Goal: Transaction & Acquisition: Purchase product/service

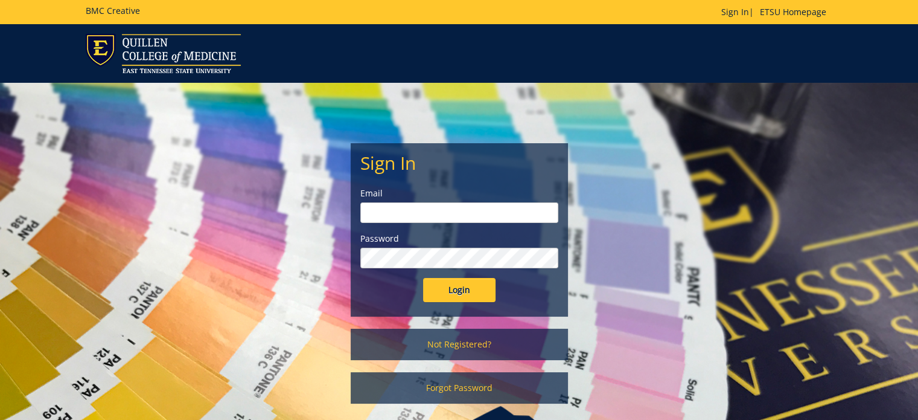
type input "[PERSON_NAME][EMAIL_ADDRESS][DOMAIN_NAME]"
click at [453, 290] on input "Login" at bounding box center [459, 290] width 72 height 24
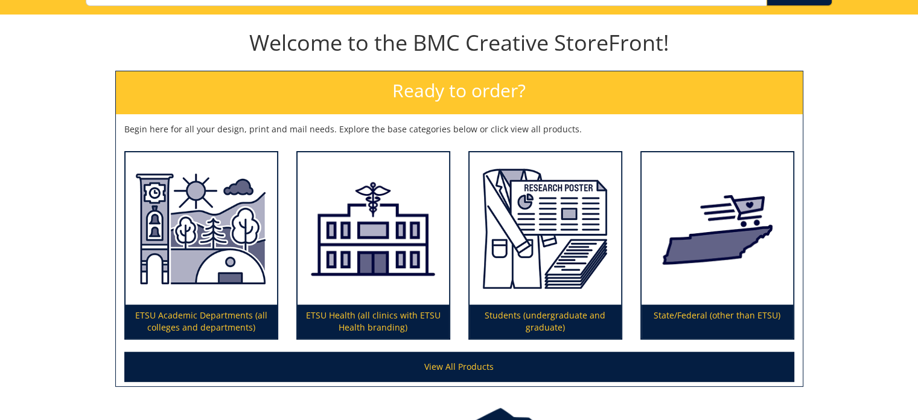
scroll to position [193, 0]
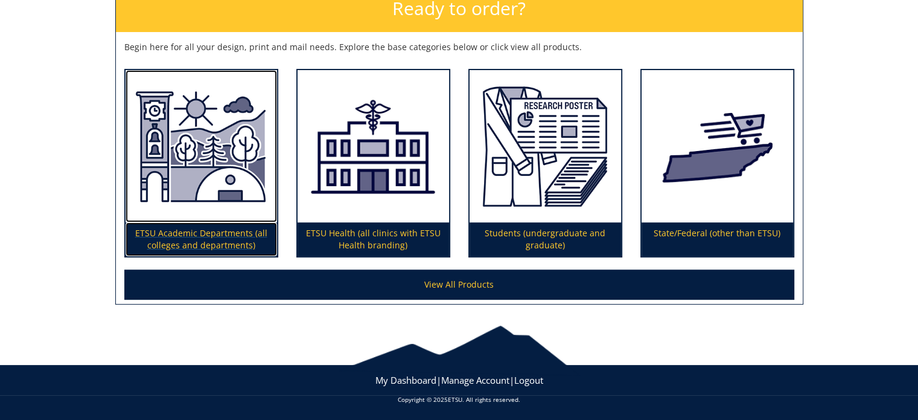
click at [194, 220] on img at bounding box center [202, 146] width 152 height 153
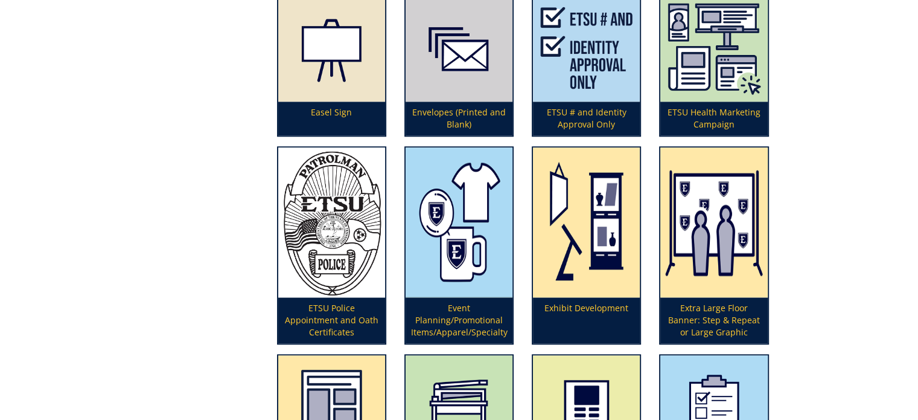
scroll to position [1318, 0]
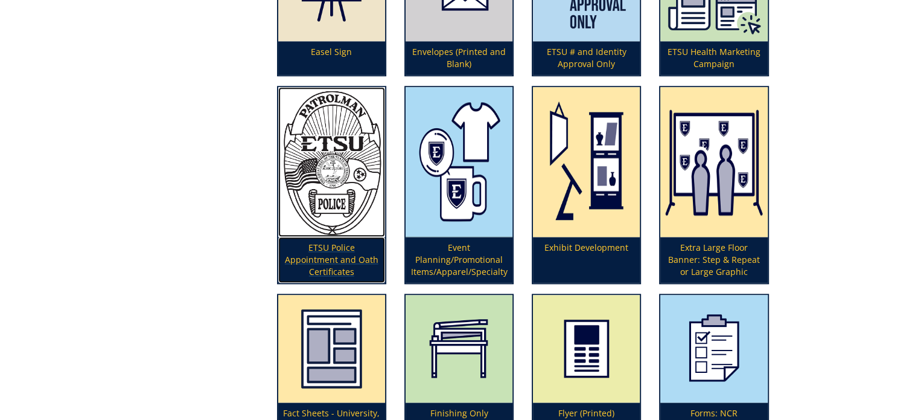
click at [351, 246] on p "ETSU Police Appointment and Oath Certificates" at bounding box center [331, 260] width 107 height 46
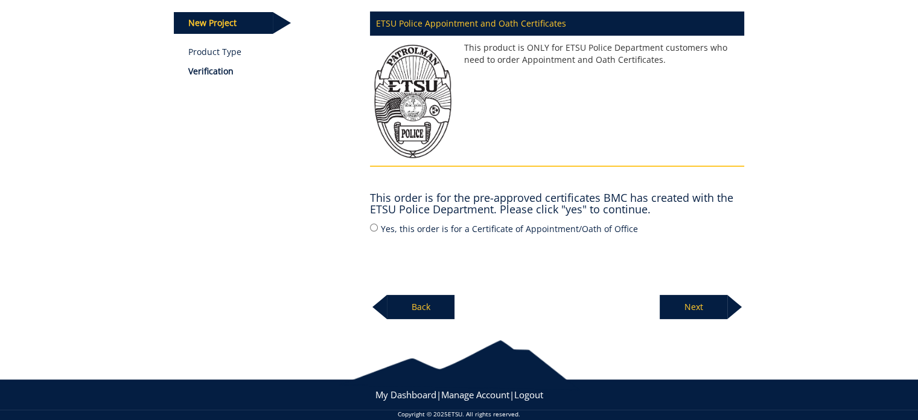
scroll to position [175, 0]
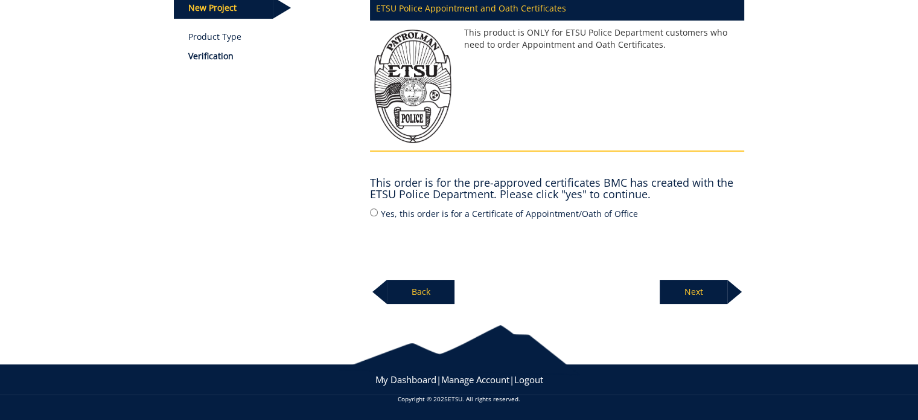
click at [394, 212] on label "Yes, this order is for a Certificate of Appointment/Oath of Office" at bounding box center [557, 212] width 374 height 13
click at [378, 212] on input "Yes, this order is for a Certificate of Appointment/Oath of Office" at bounding box center [374, 212] width 8 height 8
radio input "true"
click at [710, 295] on p "Next" at bounding box center [694, 292] width 68 height 24
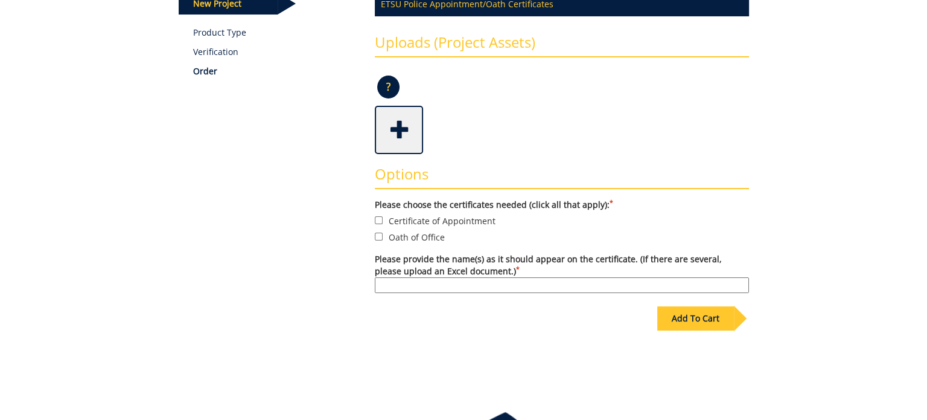
scroll to position [181, 0]
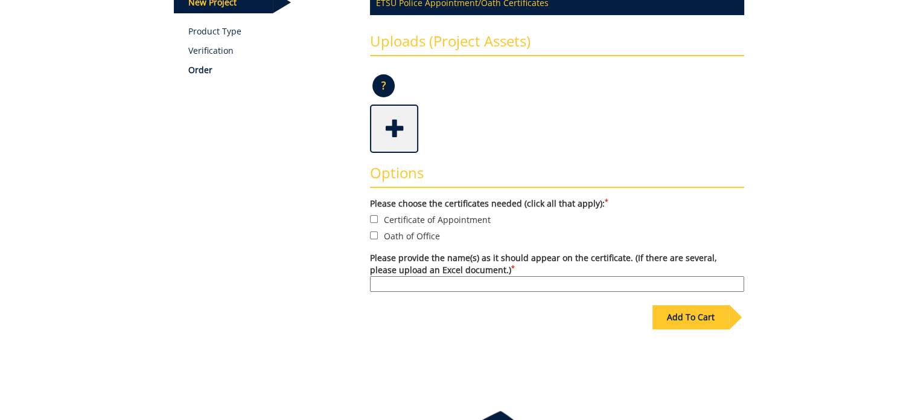
click at [397, 125] on span at bounding box center [395, 127] width 48 height 42
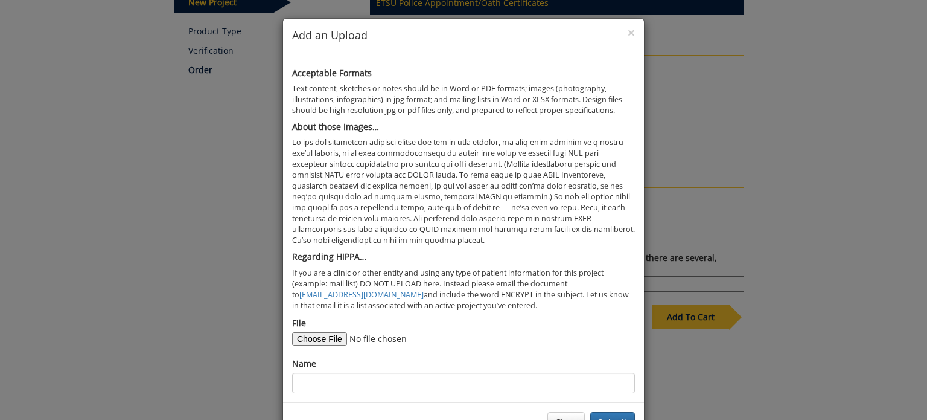
scroll to position [39, 0]
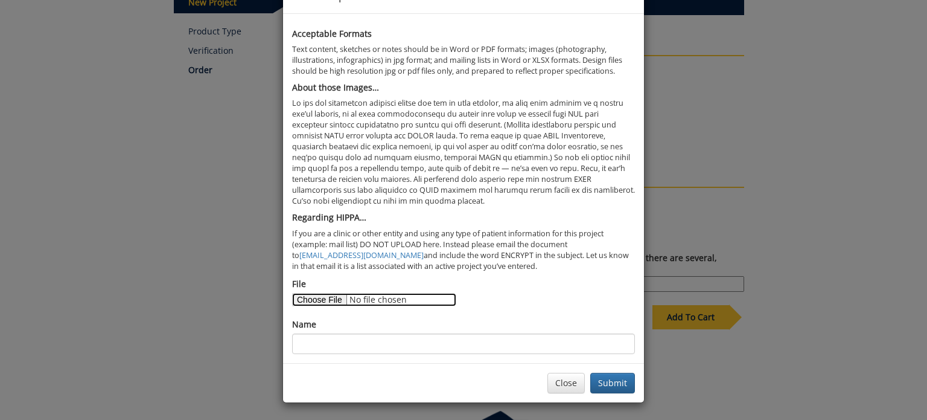
click at [301, 296] on input "File" at bounding box center [374, 299] width 164 height 13
type input "C:\fakepath\Brown.docx"
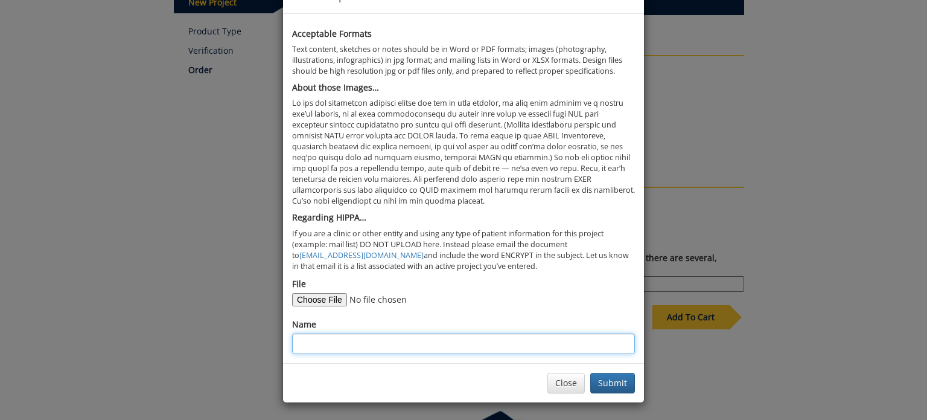
drag, startPoint x: 331, startPoint y: 344, endPoint x: 304, endPoint y: 361, distance: 32.3
click at [331, 344] on input "Name" at bounding box center [463, 343] width 343 height 21
type input "Dennis Brown"
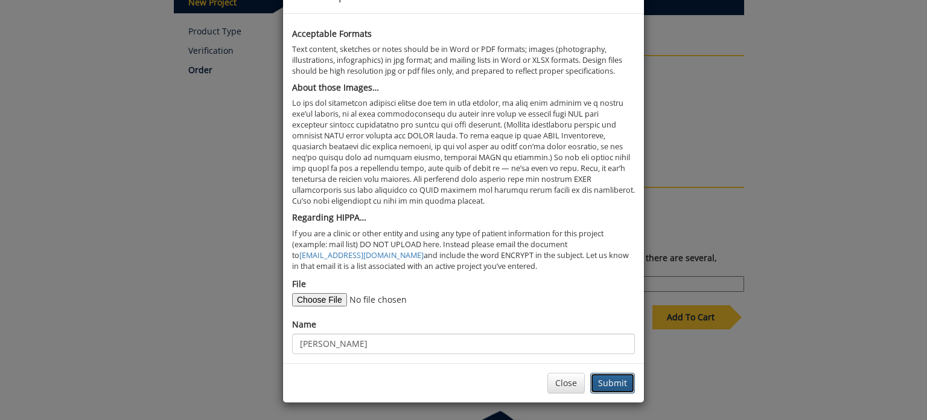
click at [601, 383] on button "Submit" at bounding box center [612, 383] width 45 height 21
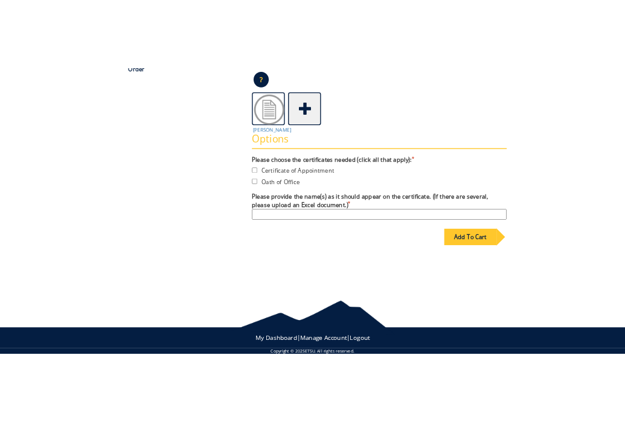
scroll to position [266, 0]
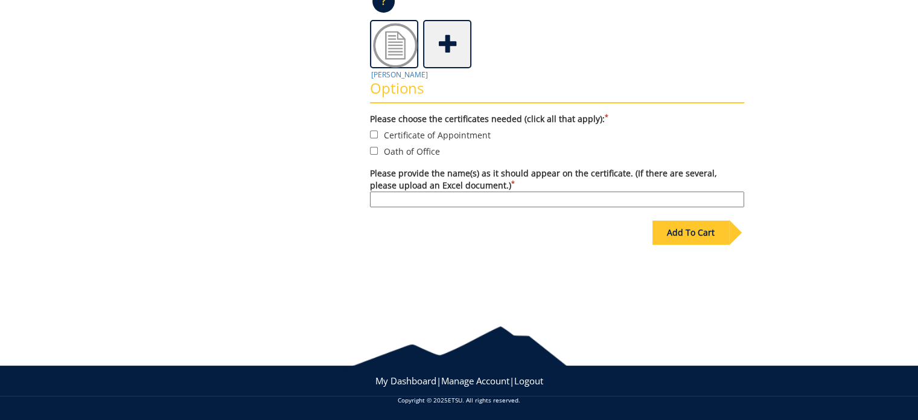
click at [398, 135] on label "Certificate of Appointment" at bounding box center [557, 134] width 374 height 13
click at [378, 135] on input "Certificate of Appointment" at bounding box center [374, 134] width 8 height 8
checkbox input "true"
click at [398, 151] on label "Oath of Office" at bounding box center [557, 150] width 374 height 13
click at [378, 151] on input "Oath of Office" at bounding box center [374, 151] width 8 height 8
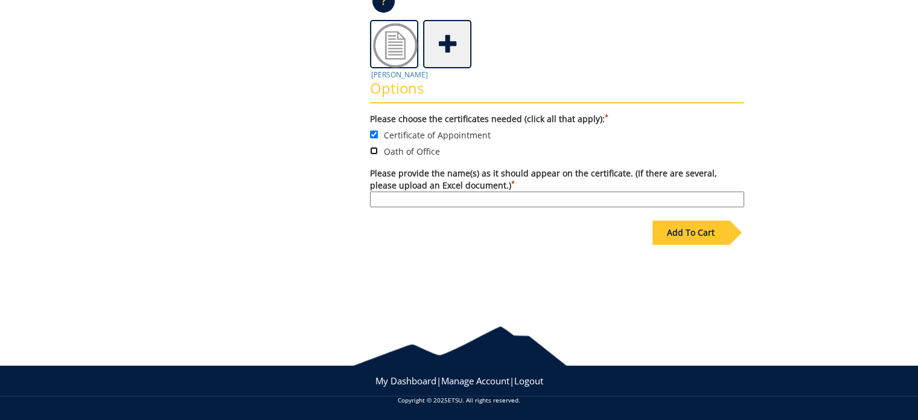
checkbox input "true"
click at [403, 193] on input "Please provide the name(s) as it should appear on the certificate. (If there ar…" at bounding box center [557, 199] width 374 height 16
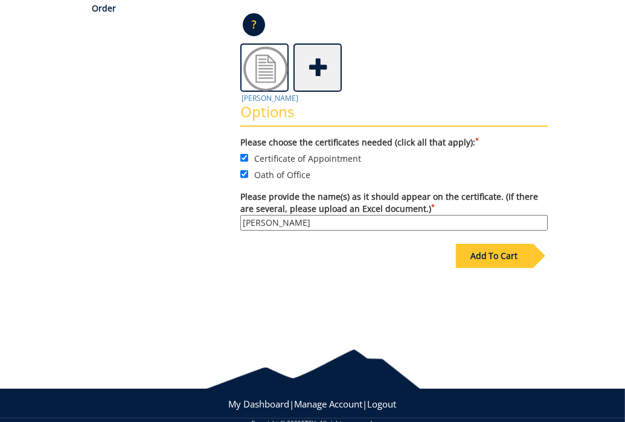
type input "Dennis L. Brown"
click at [490, 251] on div "Add To Cart" at bounding box center [494, 256] width 77 height 24
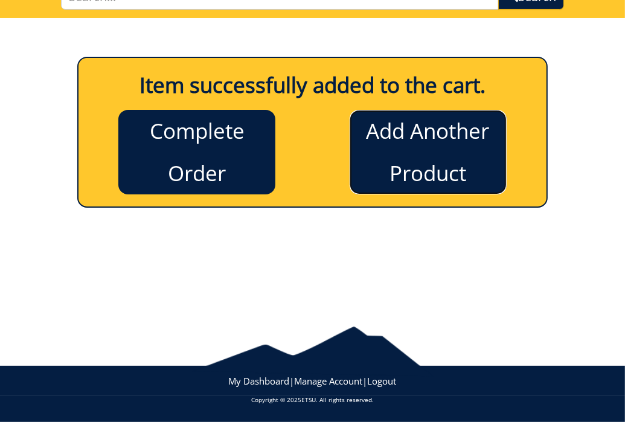
click at [422, 149] on link "Add Another Product" at bounding box center [428, 152] width 157 height 85
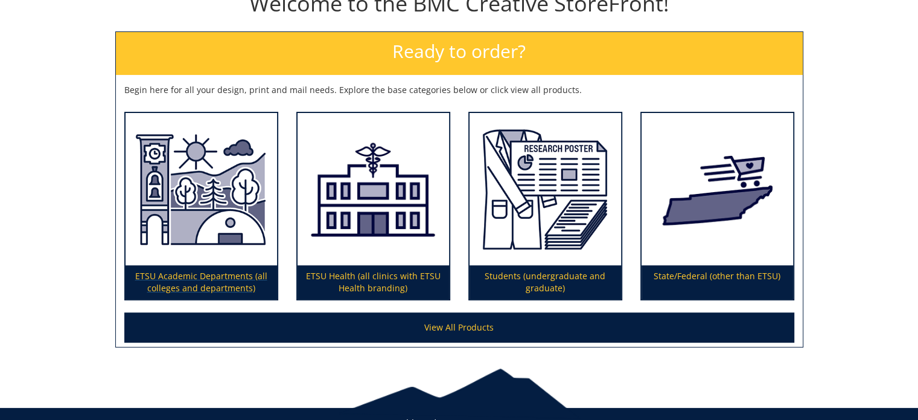
scroll to position [193, 0]
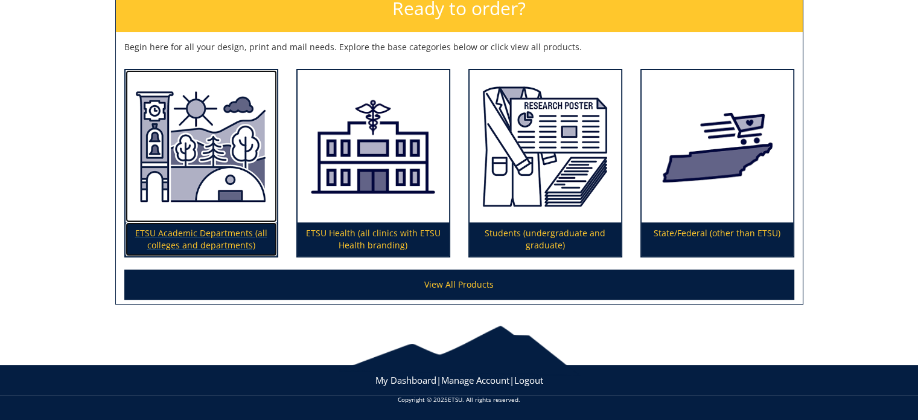
click at [190, 161] on img at bounding box center [202, 146] width 152 height 153
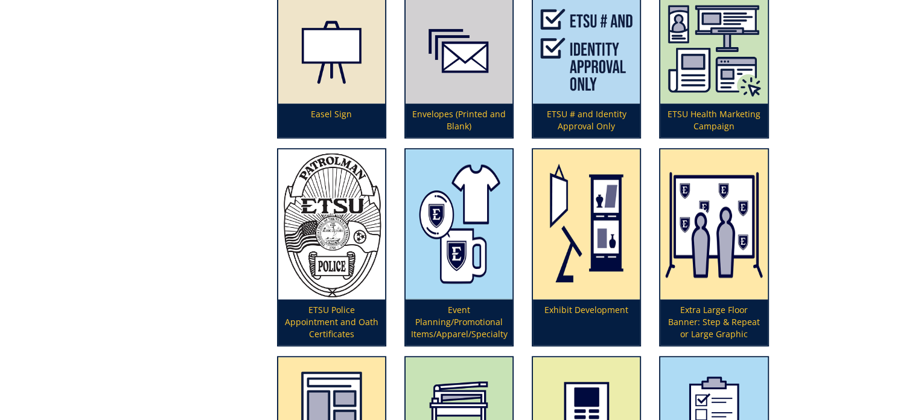
scroll to position [1328, 0]
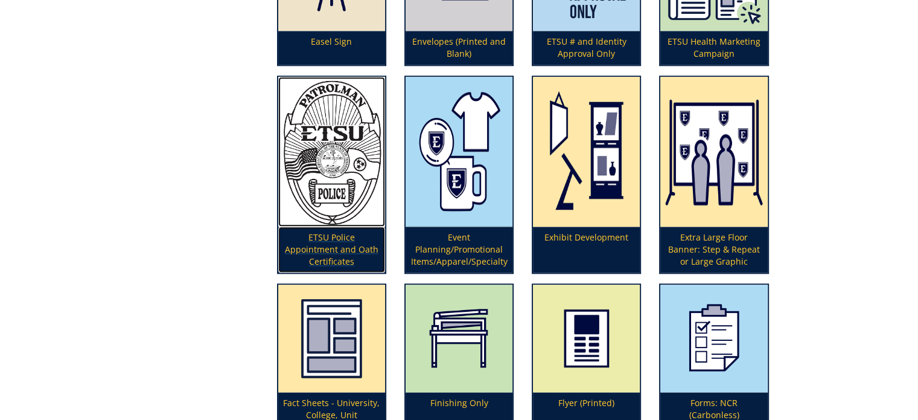
click at [326, 236] on p "ETSU Police Appointment and Oath Certificates" at bounding box center [331, 249] width 107 height 46
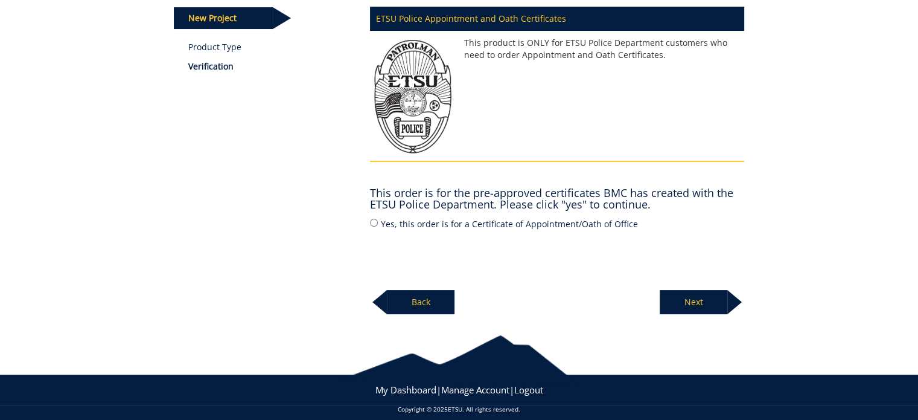
scroll to position [175, 0]
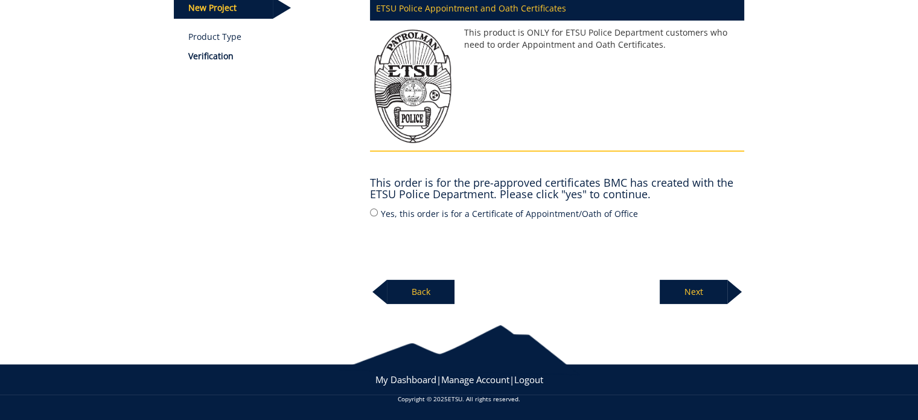
click at [443, 215] on label "Yes, this order is for a Certificate of Appointment/Oath of Office" at bounding box center [557, 212] width 374 height 13
click at [378, 215] on input "Yes, this order is for a Certificate of Appointment/Oath of Office" at bounding box center [374, 212] width 8 height 8
radio input "true"
click at [679, 295] on p "Next" at bounding box center [694, 292] width 68 height 24
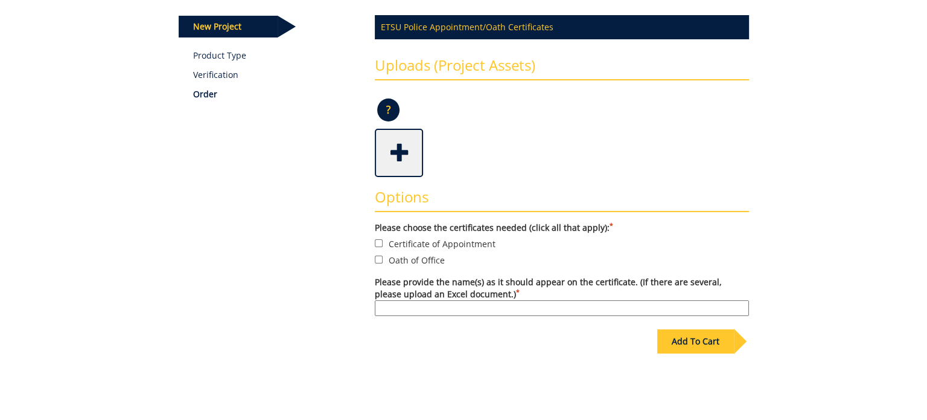
scroll to position [181, 0]
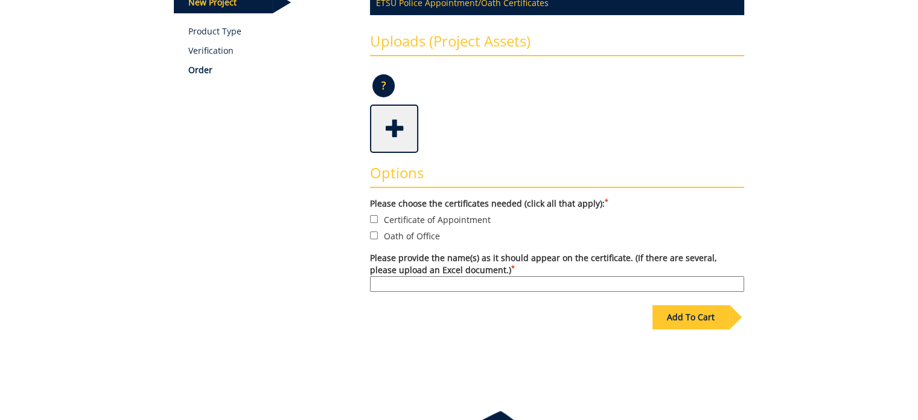
click at [389, 127] on span at bounding box center [395, 127] width 48 height 42
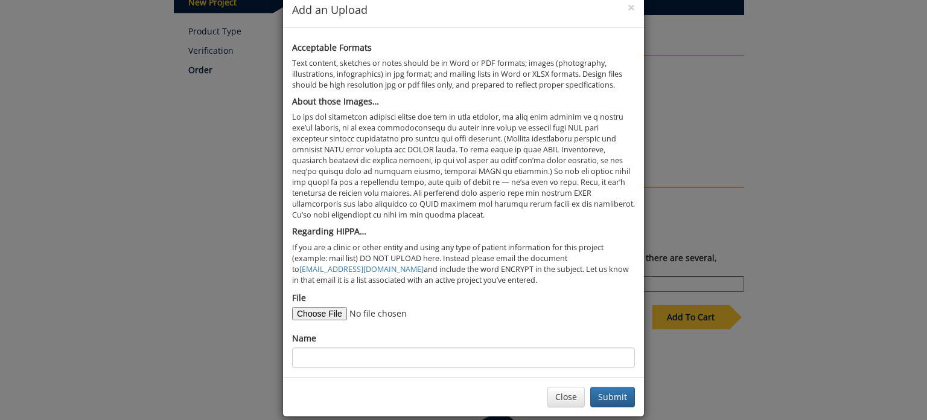
scroll to position [39, 0]
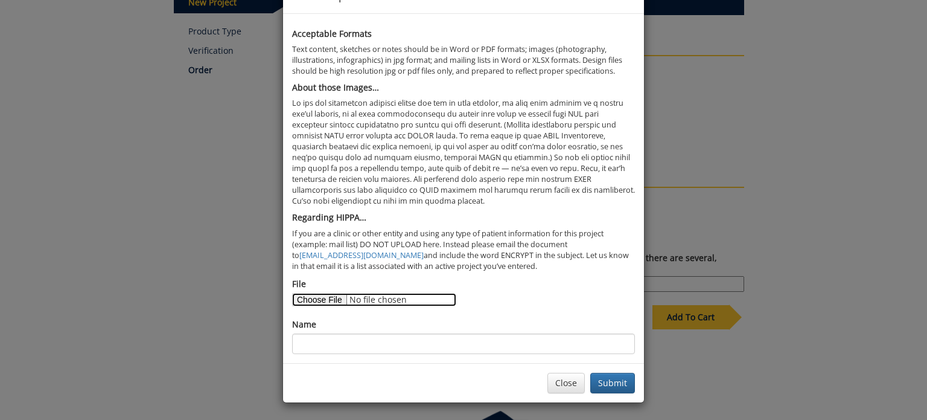
click at [325, 302] on input "File" at bounding box center [374, 299] width 164 height 13
type input "C:\fakepath\Lipscomb.docx"
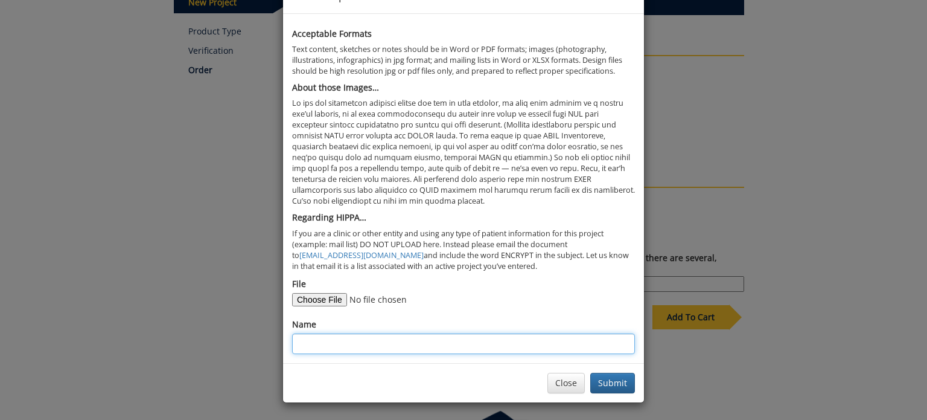
drag, startPoint x: 330, startPoint y: 337, endPoint x: 266, endPoint y: 418, distance: 103.2
click at [330, 337] on input "Name" at bounding box center [463, 343] width 343 height 21
type input "[PERSON_NAME]"
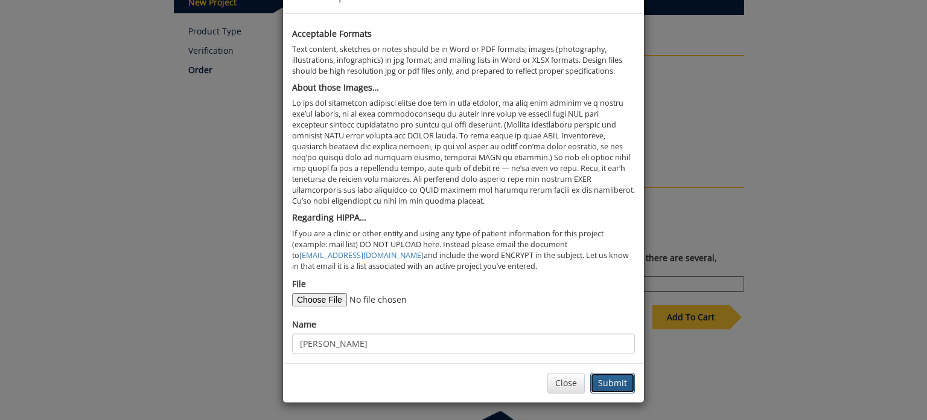
click at [602, 380] on button "Submit" at bounding box center [612, 383] width 45 height 21
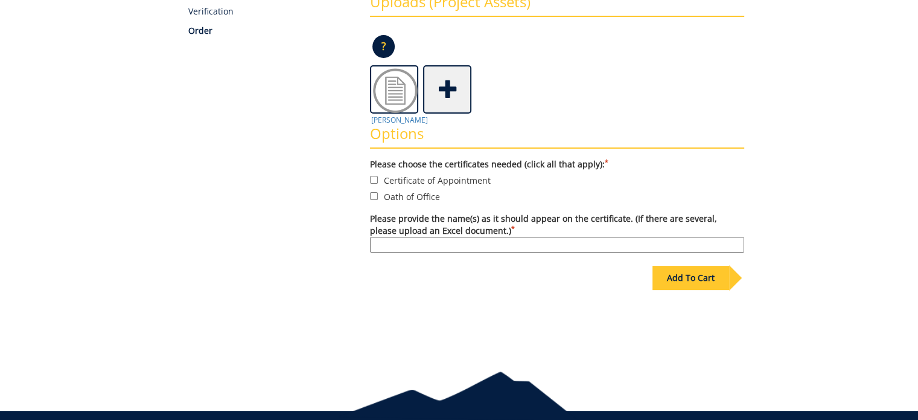
scroll to position [242, 0]
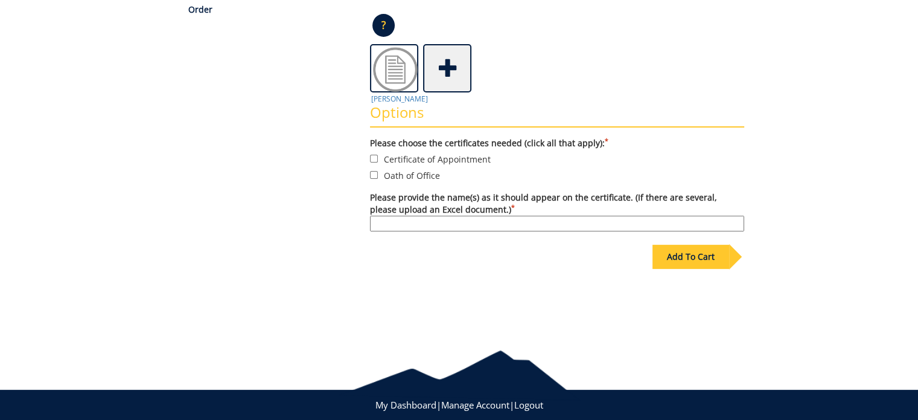
click at [409, 156] on label "Certificate of Appointment" at bounding box center [557, 158] width 374 height 13
click at [378, 156] on input "Certificate of Appointment" at bounding box center [374, 159] width 8 height 8
checkbox input "true"
click at [406, 174] on label "Oath of Office" at bounding box center [557, 174] width 374 height 13
click at [378, 174] on input "Oath of Office" at bounding box center [374, 175] width 8 height 8
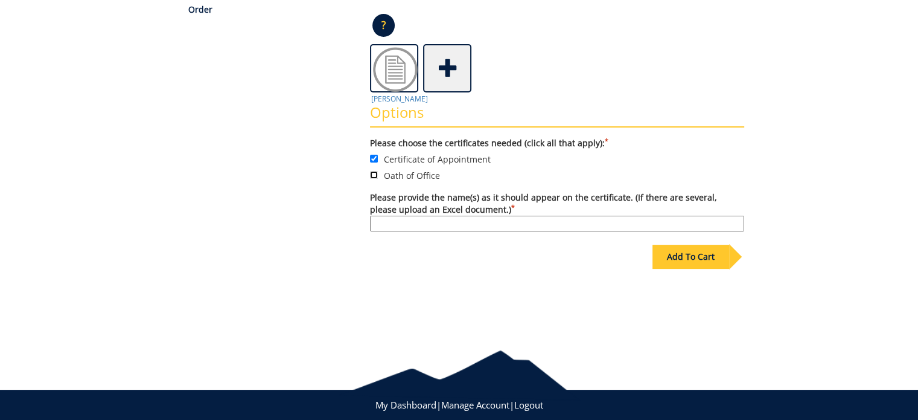
checkbox input "true"
click at [404, 222] on input "Please provide the name(s) as it should appear on the certificate. (If there ar…" at bounding box center [557, 224] width 374 height 16
type input "[PERSON_NAME]"
click at [677, 254] on div "Add To Cart" at bounding box center [691, 257] width 77 height 24
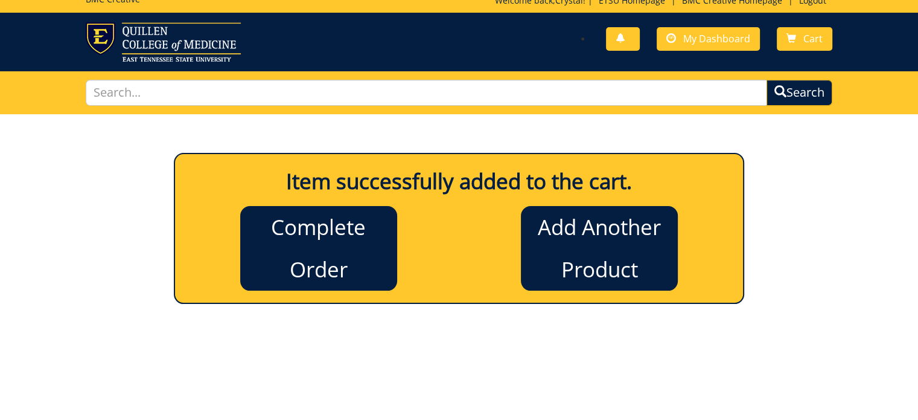
scroll to position [0, 0]
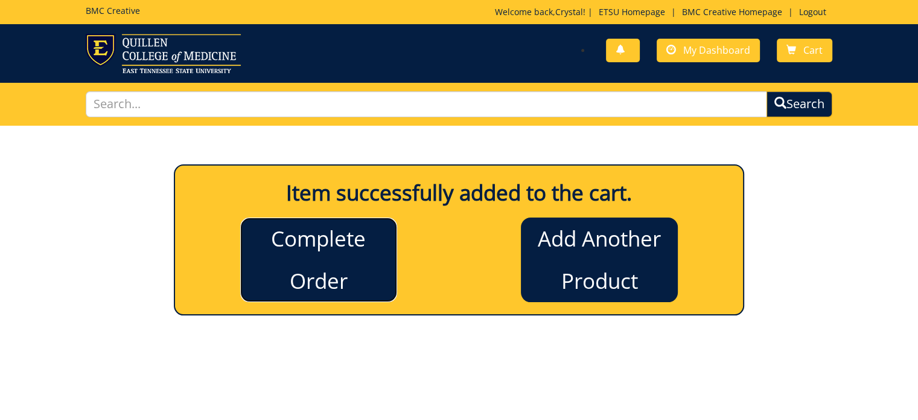
click at [313, 277] on link "Complete Order" at bounding box center [318, 259] width 157 height 85
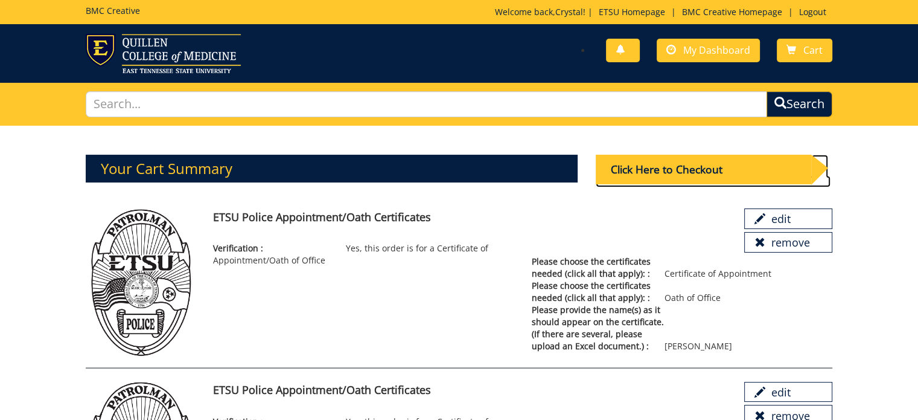
click at [658, 169] on div "Click Here to Checkout" at bounding box center [704, 170] width 216 height 30
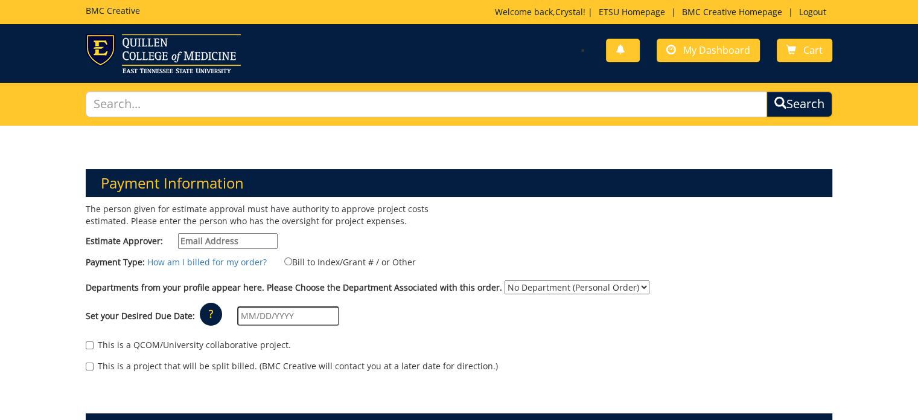
click at [203, 237] on input "Estimate Approver:" at bounding box center [228, 241] width 100 height 16
type input "[PERSON_NAME][EMAIL_ADDRESS][DOMAIN_NAME]"
type input "1043 [PERSON_NAME] Dr"
type input "Box 70646"
type input "Johnson City"
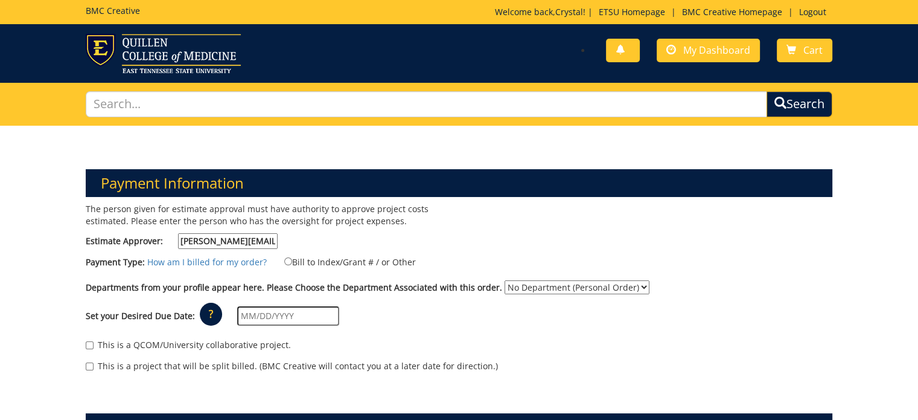
type input "37614"
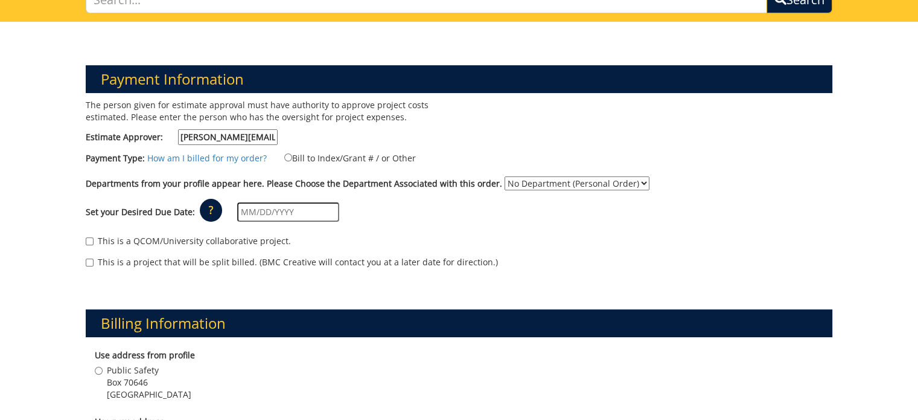
scroll to position [121, 0]
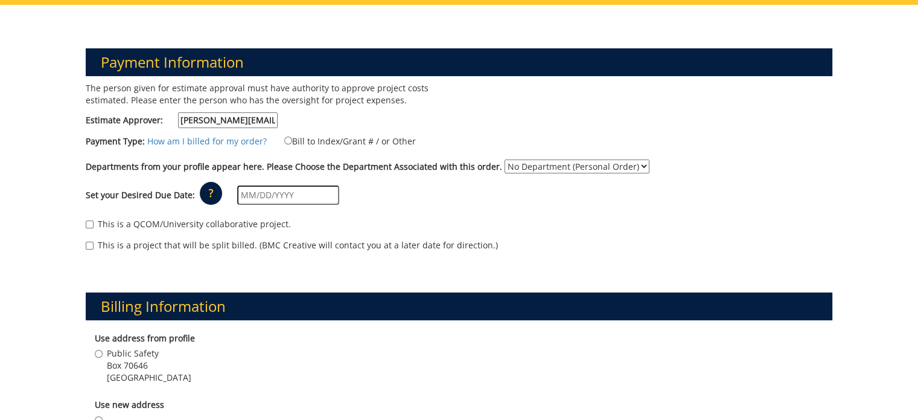
click at [287, 136] on label "Bill to Index/Grant # / or Other" at bounding box center [342, 140] width 147 height 13
click at [287, 136] on input "Bill to Index/Grant # / or Other" at bounding box center [288, 140] width 8 height 8
radio input "true"
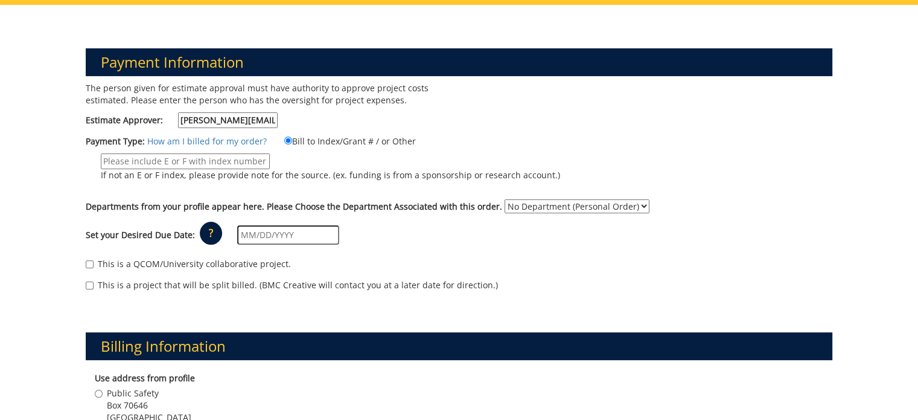
click at [168, 161] on input "If not an E or F index, please provide note for the source. (ex. funding is fro…" at bounding box center [185, 161] width 169 height 16
paste input "10-22400-100000-100-75450-500-999-999-999"
type input "10-22400-100000-100-75450-500-999-999-999"
click at [632, 117] on div "The person given for estimate approval must have authority to approve project c…" at bounding box center [460, 192] width 766 height 221
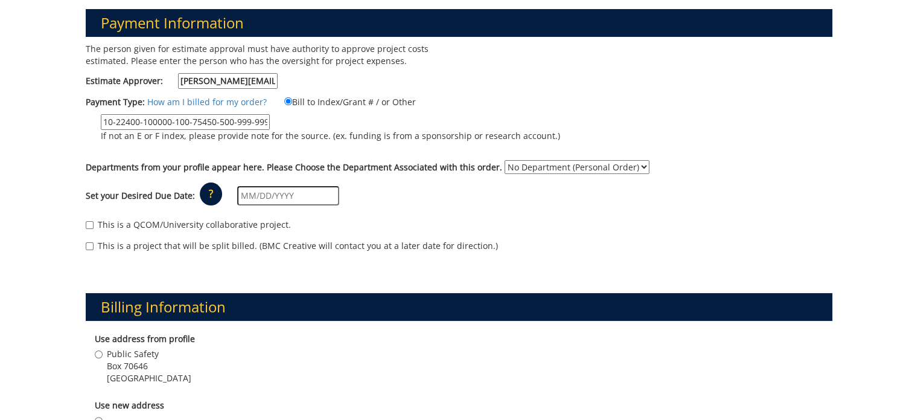
scroll to position [181, 0]
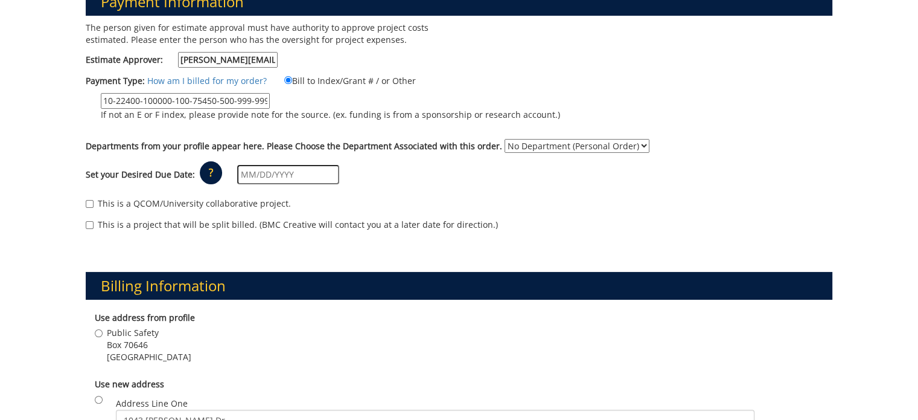
click at [536, 139] on select "No Department (Personal Order) Public Safety" at bounding box center [577, 146] width 145 height 14
select select "156"
click at [505, 139] on select "No Department (Personal Order) Public Safety" at bounding box center [577, 146] width 145 height 14
click at [529, 199] on div "This is a QCOM/University collaborative project." at bounding box center [459, 206] width 747 height 18
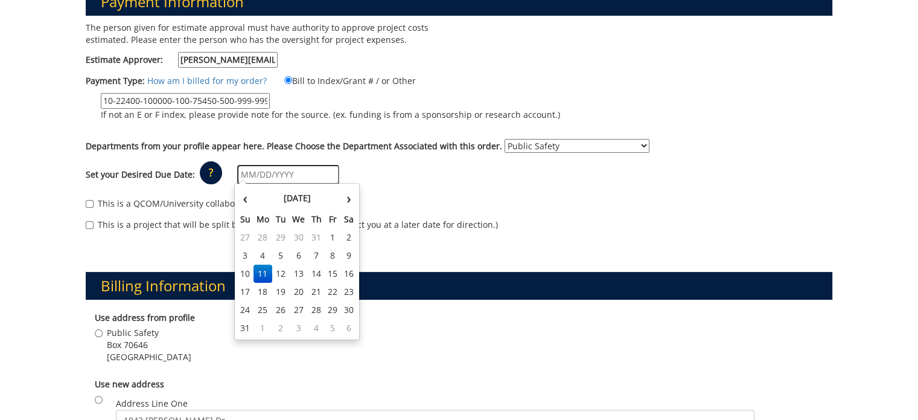
click at [245, 173] on input "text" at bounding box center [288, 174] width 102 height 19
click at [265, 269] on td "11" at bounding box center [263, 273] width 19 height 18
type input "[DATE]"
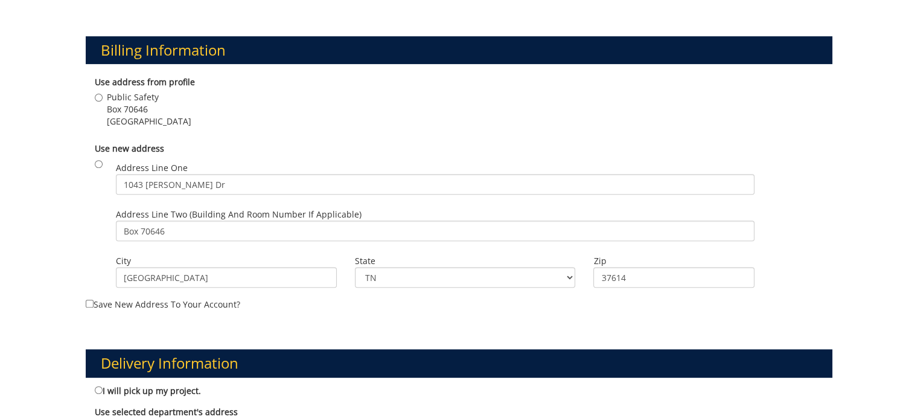
scroll to position [423, 0]
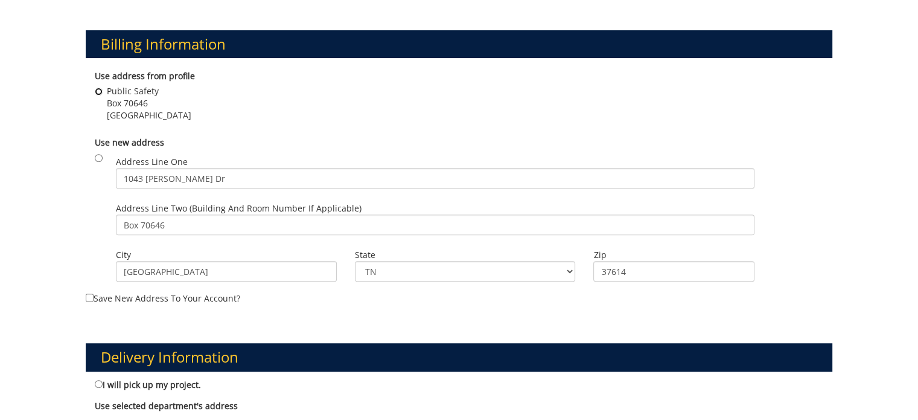
drag, startPoint x: 100, startPoint y: 91, endPoint x: 89, endPoint y: 106, distance: 19.0
click at [100, 90] on input "Public Safety Box 70646 Johnson City , TN 37614" at bounding box center [99, 92] width 8 height 8
radio input "true"
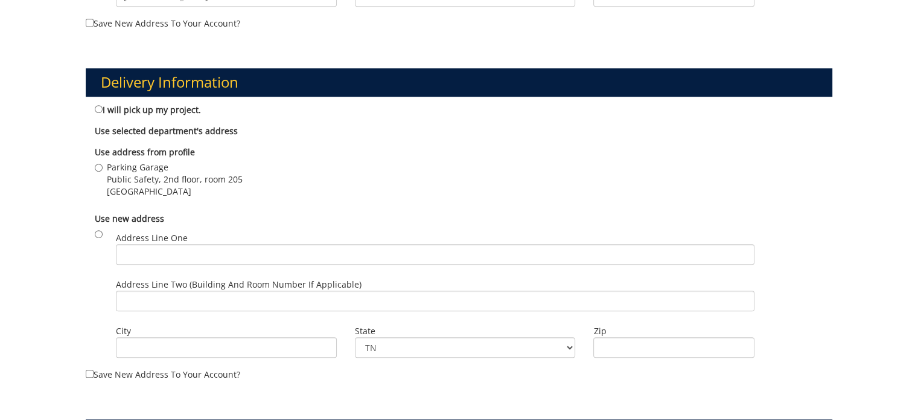
scroll to position [725, 0]
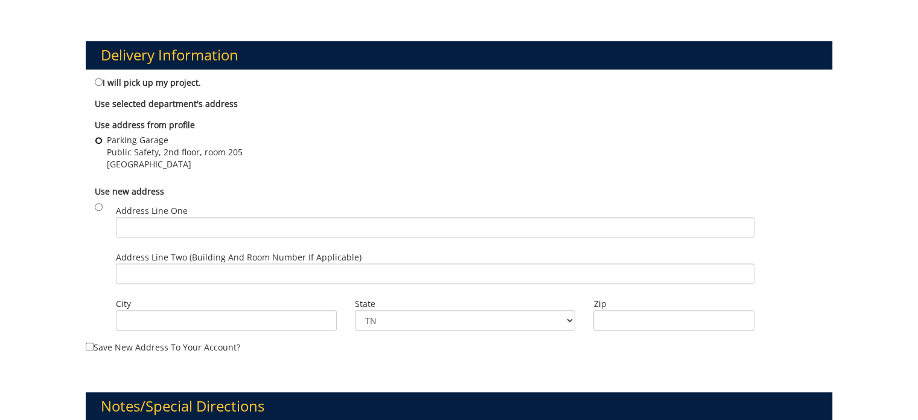
click at [100, 138] on input "Parking Garage Public Safety, 2nd floor, room 205 Johnson City , TN 37614" at bounding box center [99, 140] width 8 height 8
radio input "true"
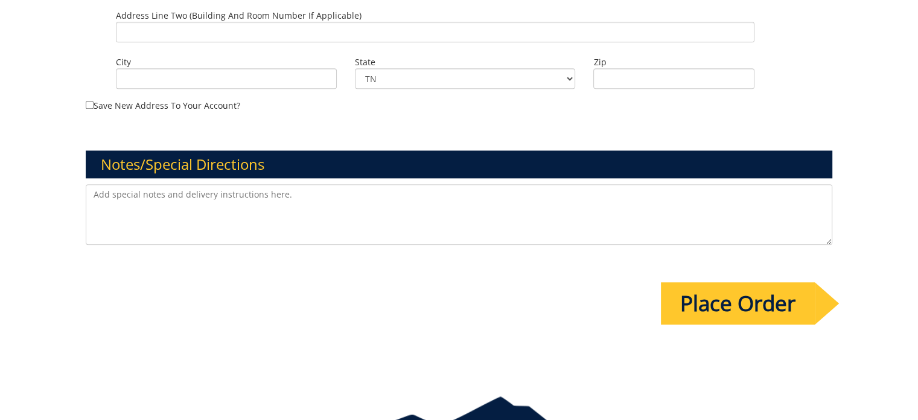
scroll to position [1026, 0]
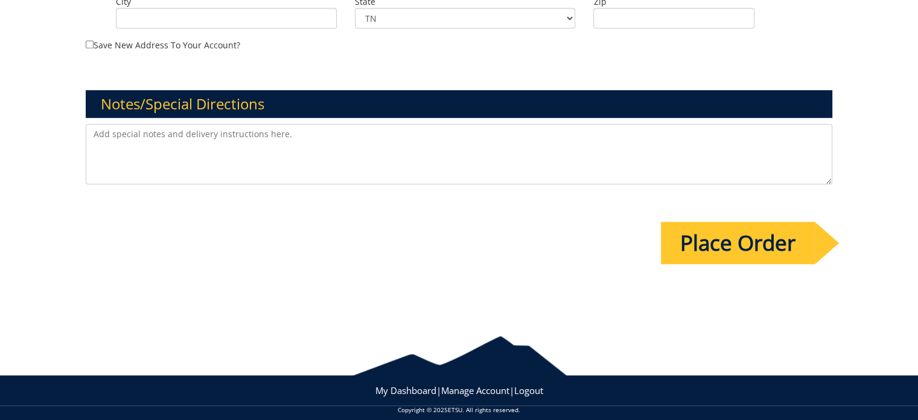
click at [714, 237] on input "Place Order" at bounding box center [738, 243] width 154 height 42
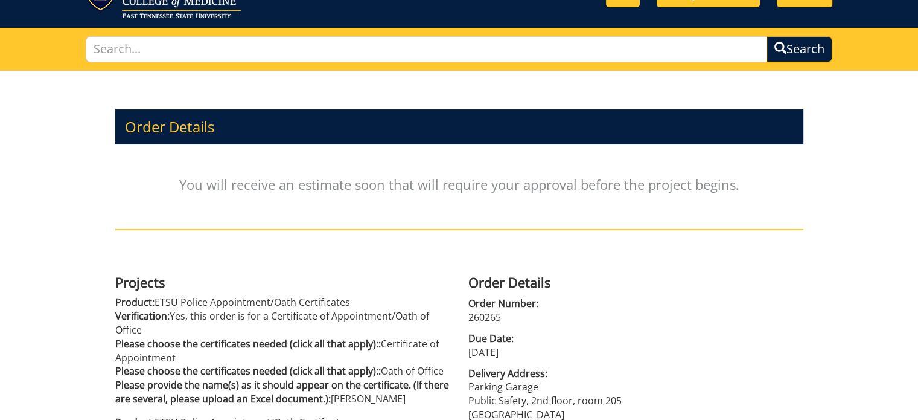
scroll to position [292, 0]
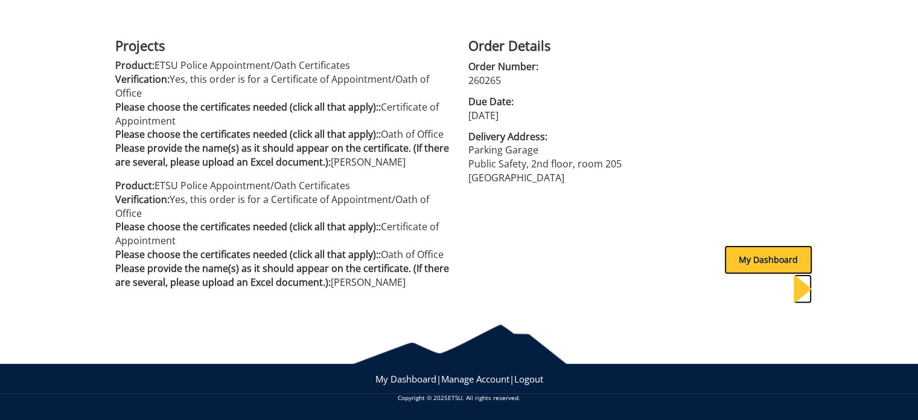
click at [755, 258] on div "My Dashboard" at bounding box center [769, 259] width 88 height 29
